Goal: Navigation & Orientation: Find specific page/section

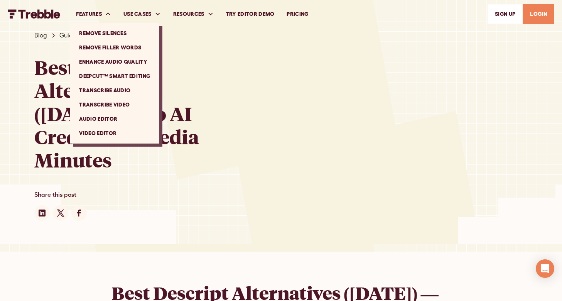
click at [99, 118] on link "Audio Editor" at bounding box center [114, 119] width 83 height 14
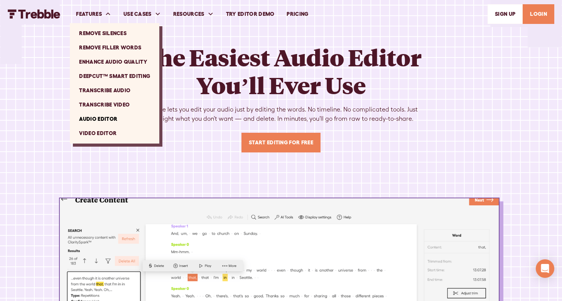
click at [120, 90] on link "Transcribe Audio" at bounding box center [114, 90] width 83 height 14
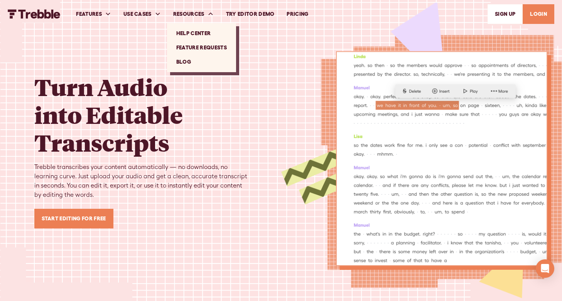
click at [197, 47] on link "Feature Requests" at bounding box center [201, 47] width 63 height 14
